Goal: Task Accomplishment & Management: Manage account settings

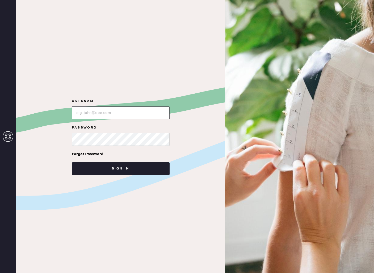
click at [72, 162] on button "Sign in" at bounding box center [121, 168] width 98 height 13
click at [116, 115] on div "Username" at bounding box center [121, 108] width 98 height 21
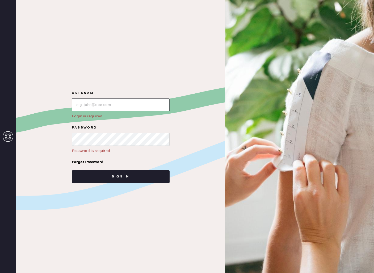
click at [72, 170] on button "Sign in" at bounding box center [121, 176] width 98 height 13
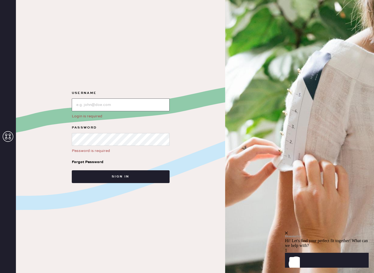
click at [72, 170] on button "Sign in" at bounding box center [121, 176] width 98 height 13
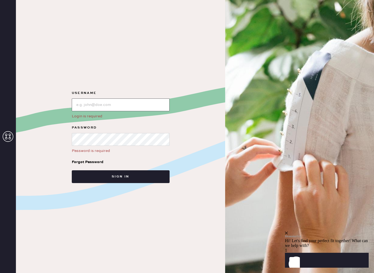
click at [72, 170] on button "Sign in" at bounding box center [121, 176] width 98 height 13
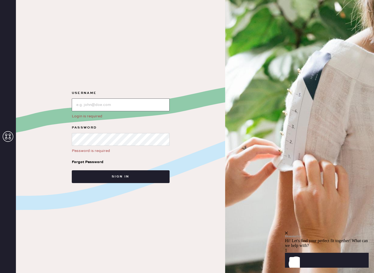
click at [72, 170] on button "Sign in" at bounding box center [121, 176] width 98 height 13
click at [158, 78] on div "Username Login is required Password Password is required Forgot Password Sign in" at bounding box center [120, 136] width 209 height 273
